Goal: Information Seeking & Learning: Learn about a topic

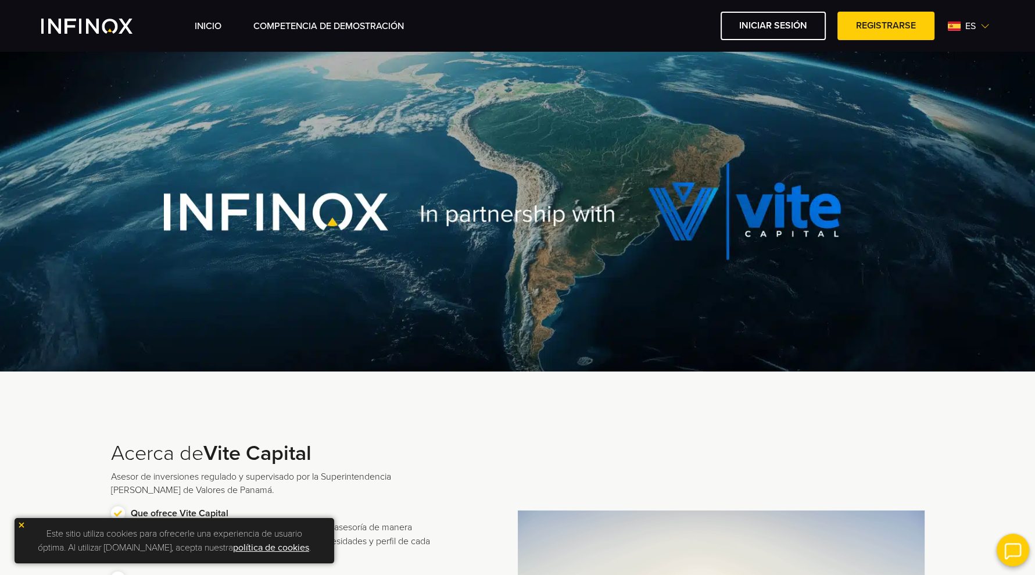
click at [976, 28] on span "es" at bounding box center [971, 26] width 20 height 14
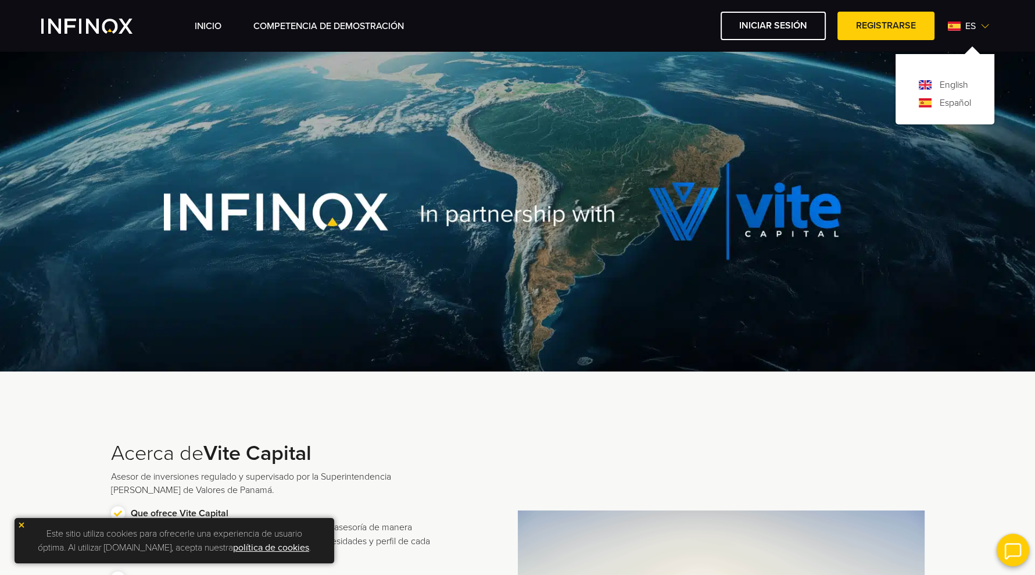
click at [959, 83] on link "English" at bounding box center [954, 85] width 28 height 14
